Goal: Task Accomplishment & Management: Use online tool/utility

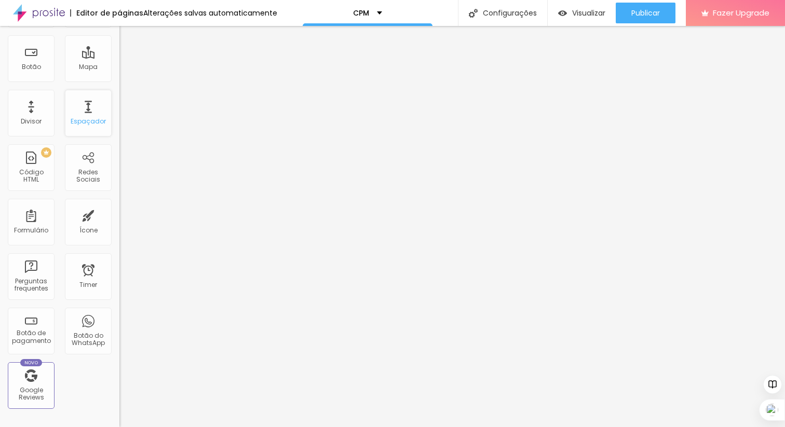
scroll to position [132, 0]
click at [39, 171] on div "PREMIUM Código HTML" at bounding box center [31, 169] width 47 height 47
click at [30, 180] on div "Código HTML" at bounding box center [30, 177] width 41 height 15
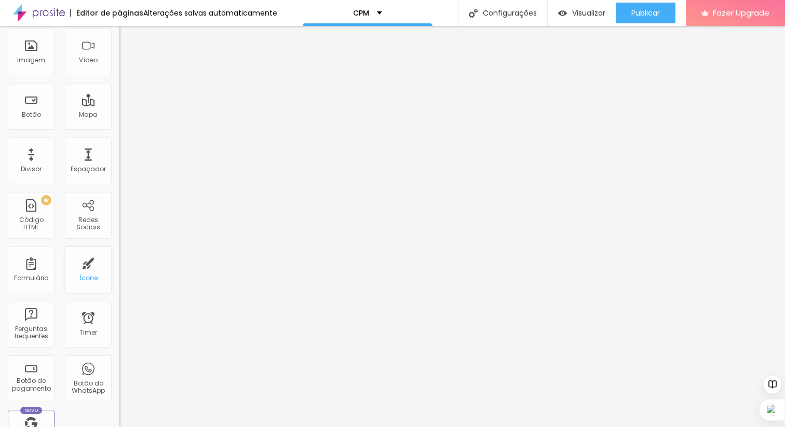
scroll to position [0, 0]
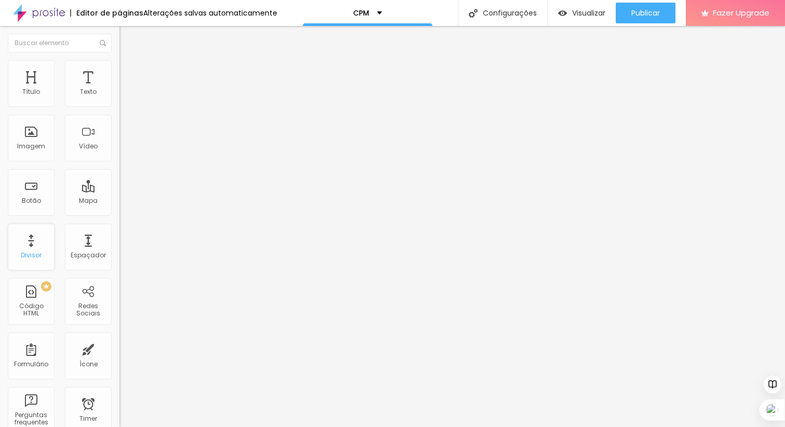
click at [45, 270] on div "Divisor" at bounding box center [31, 247] width 47 height 47
click at [36, 250] on div "Divisor" at bounding box center [31, 247] width 47 height 47
click at [119, 70] on li "Avançado" at bounding box center [178, 65] width 119 height 10
click at [372, 12] on div "CPM" at bounding box center [367, 12] width 29 height 7
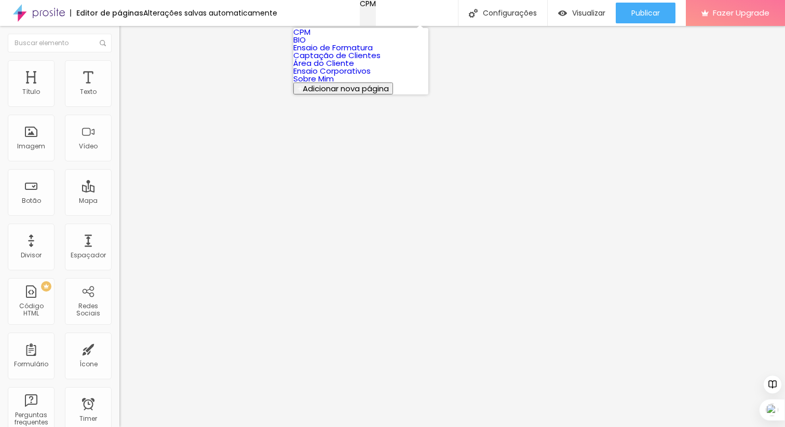
click at [372, 7] on div "CPM" at bounding box center [368, 3] width 16 height 7
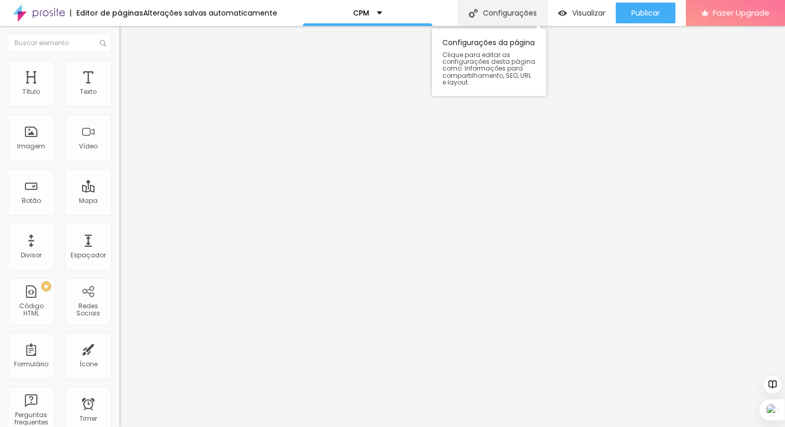
click at [488, 13] on div "Configurações" at bounding box center [502, 13] width 89 height 26
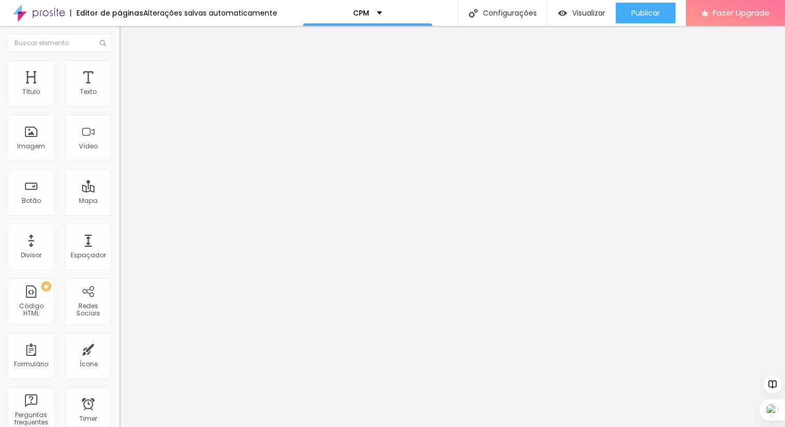
click at [127, 39] on img "button" at bounding box center [131, 38] width 8 height 8
click at [363, 8] on div "CPM" at bounding box center [368, 13] width 130 height 26
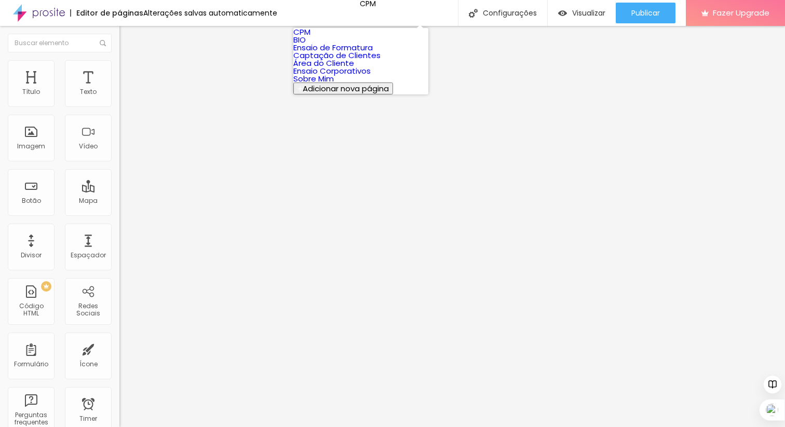
click at [310, 36] on link "CPM" at bounding box center [301, 31] width 17 height 11
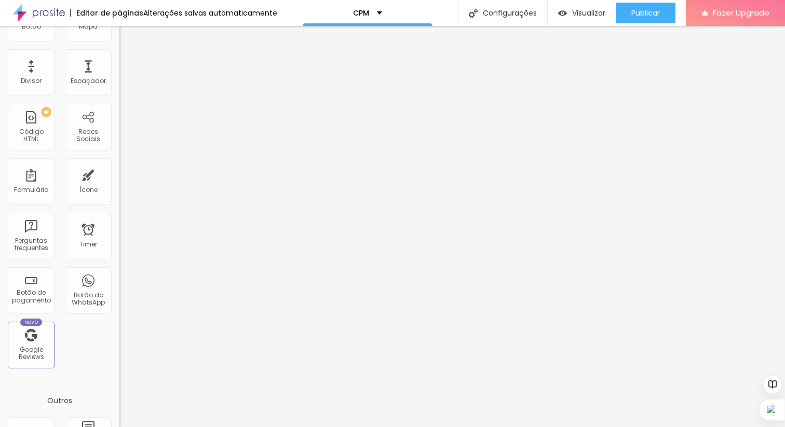
scroll to position [273, 0]
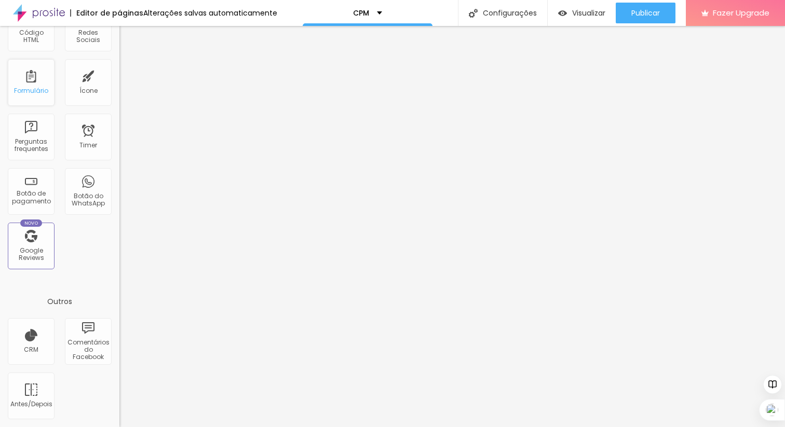
click at [32, 72] on div "Formulário" at bounding box center [31, 82] width 47 height 47
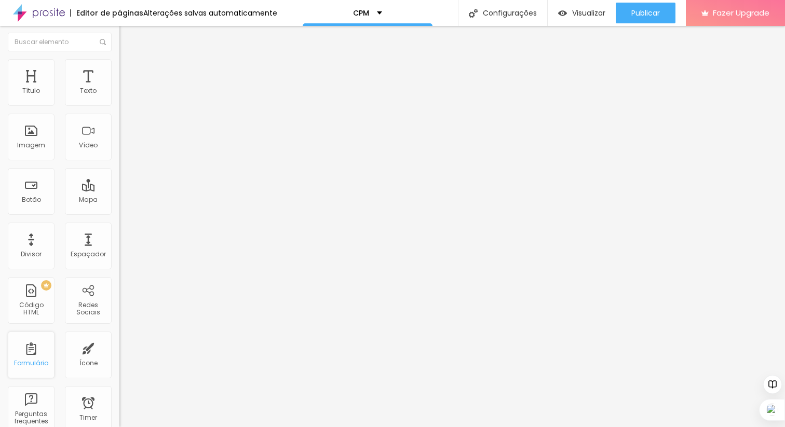
scroll to position [0, 0]
click at [119, 68] on li "Estilo" at bounding box center [178, 65] width 119 height 10
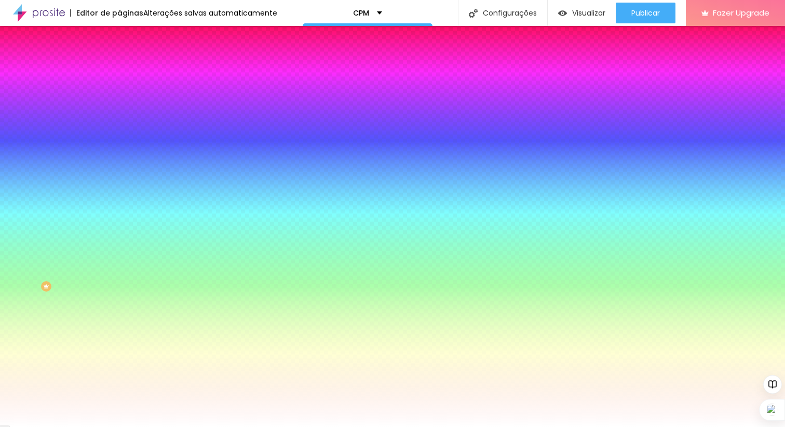
click at [119, 71] on li "Avançado" at bounding box center [178, 76] width 119 height 10
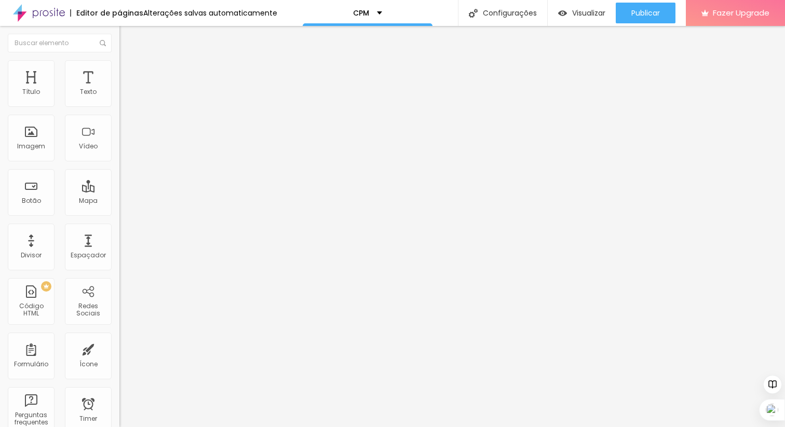
click at [127, 38] on img "button" at bounding box center [131, 38] width 8 height 8
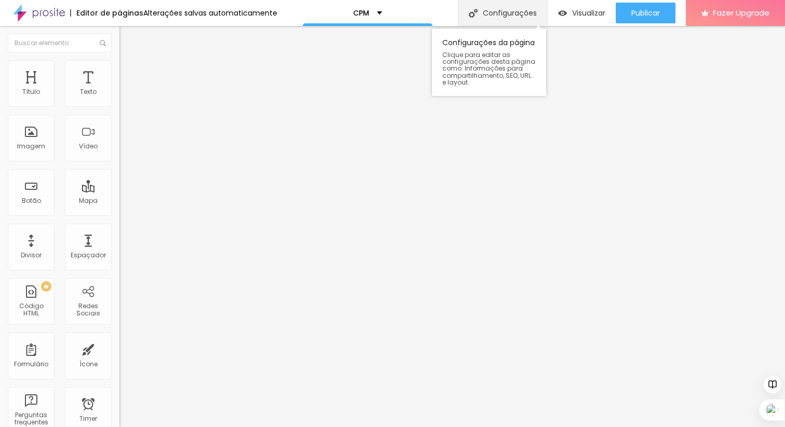
click at [504, 14] on div "Configurações" at bounding box center [502, 13] width 89 height 26
